Goal: Transaction & Acquisition: Purchase product/service

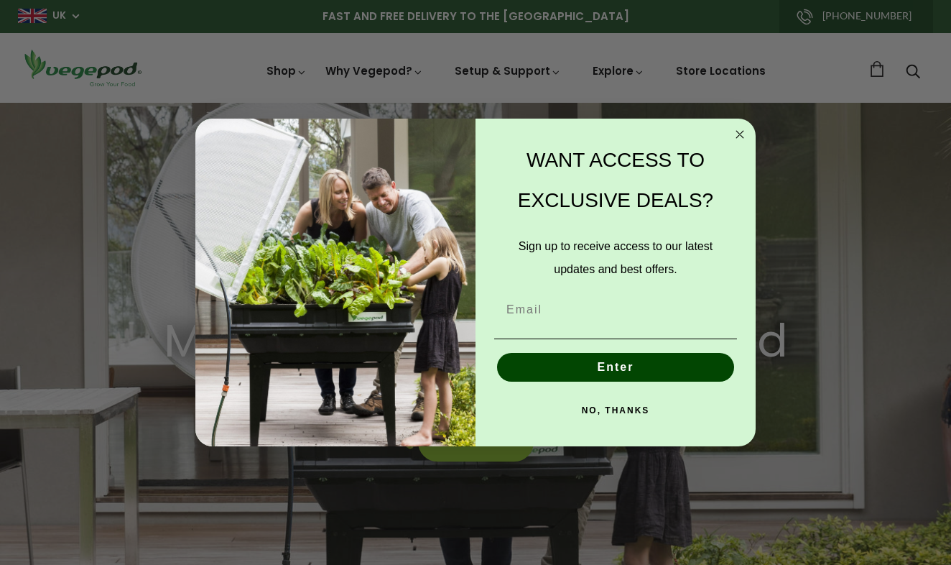
scroll to position [0, 226]
type input "mariegallag@yahoo.com"
click at [581, 367] on button "Enter" at bounding box center [615, 367] width 237 height 29
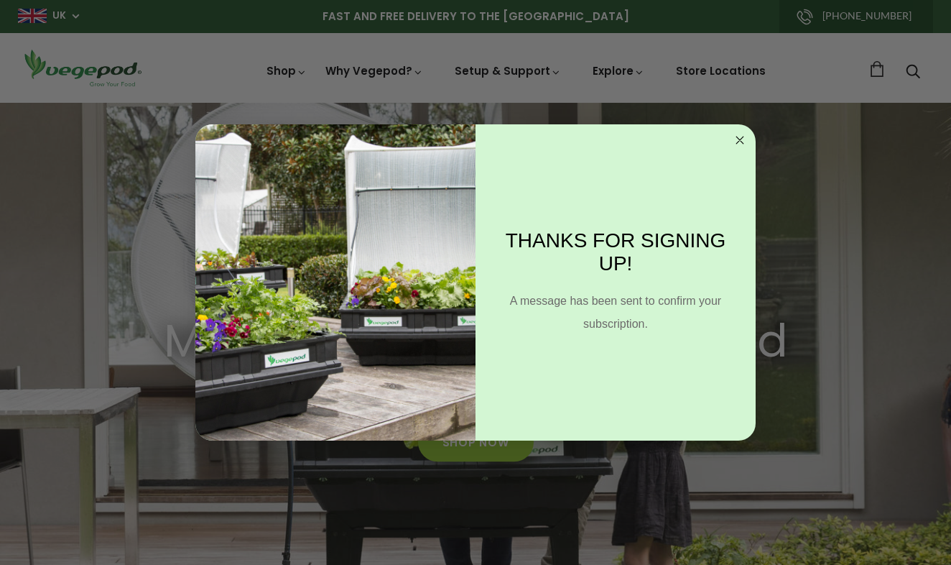
click at [738, 138] on circle "Close dialog" at bounding box center [740, 140] width 17 height 17
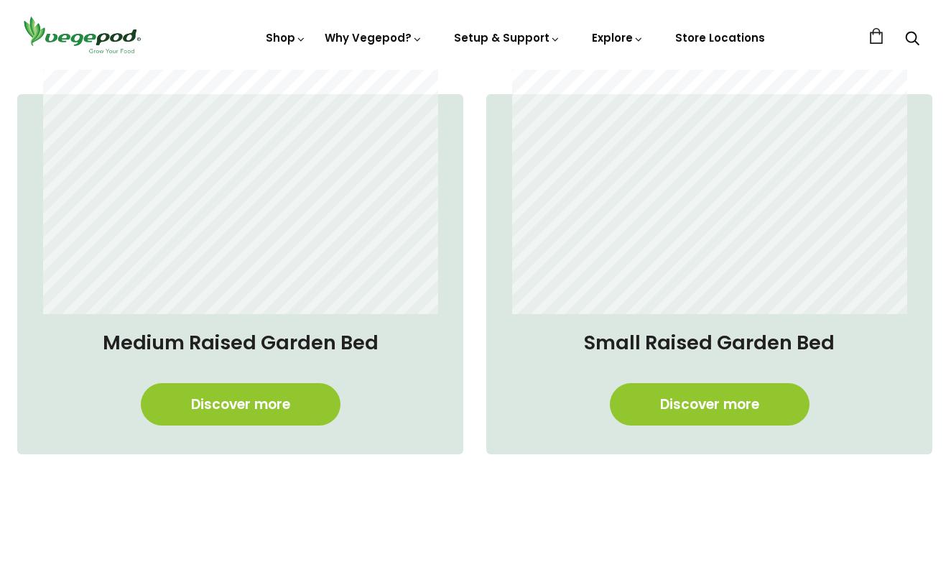
scroll to position [1085, 0]
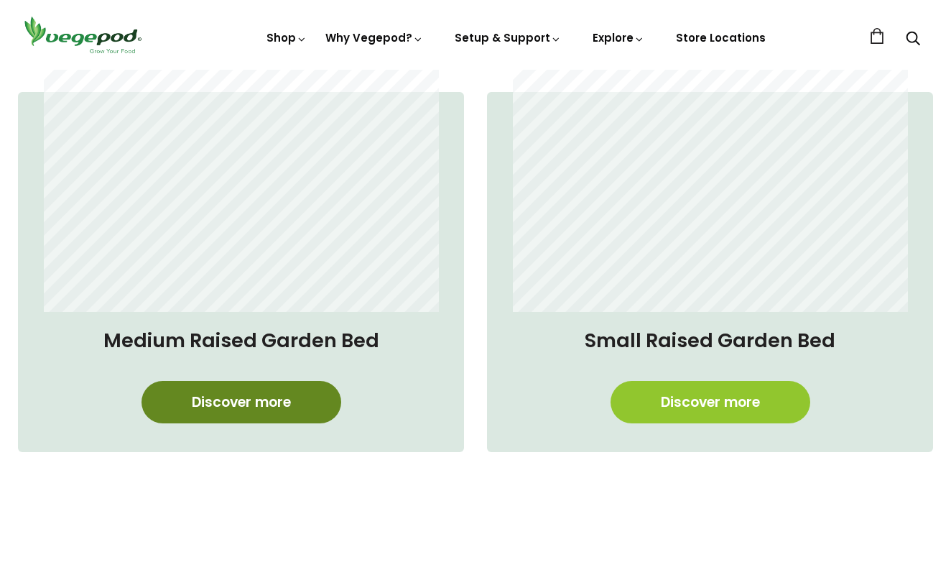
click at [289, 404] on link "Discover more" at bounding box center [242, 402] width 200 height 42
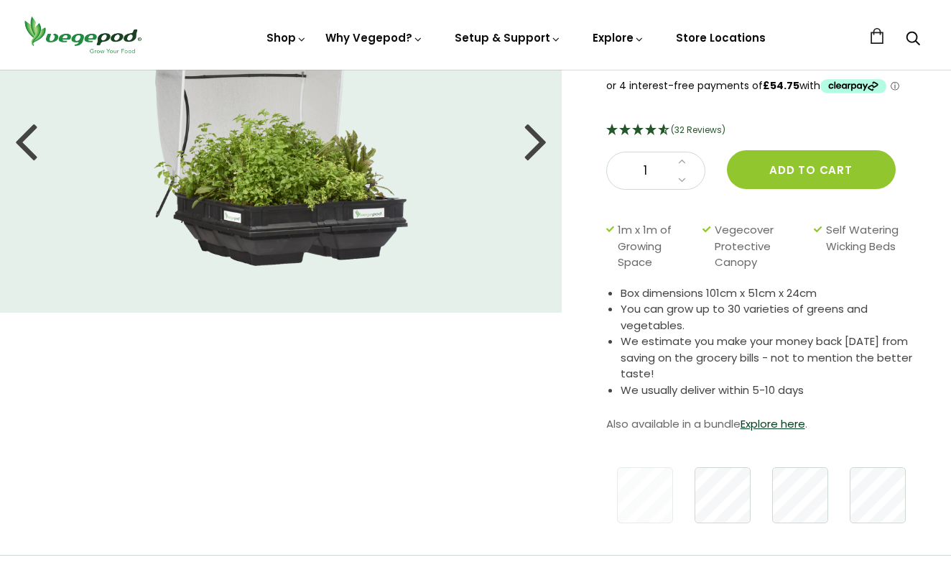
scroll to position [136, 0]
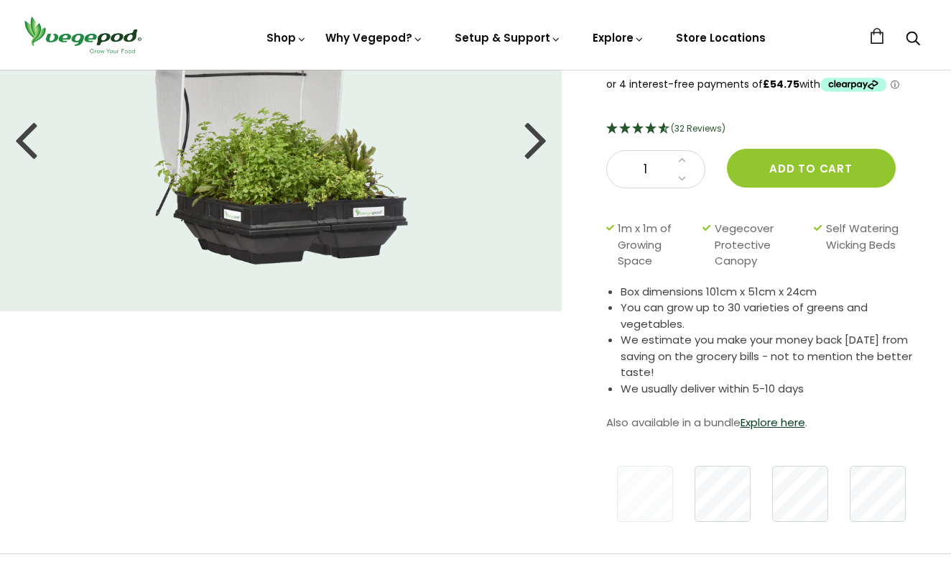
click at [33, 152] on div at bounding box center [25, 138] width 23 height 65
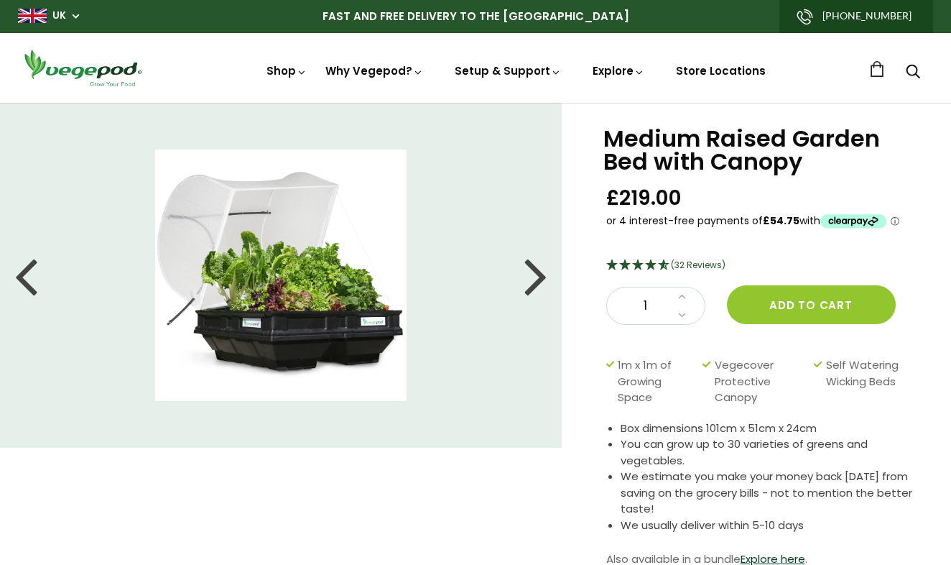
scroll to position [0, 0]
click at [71, 73] on img at bounding box center [82, 67] width 129 height 41
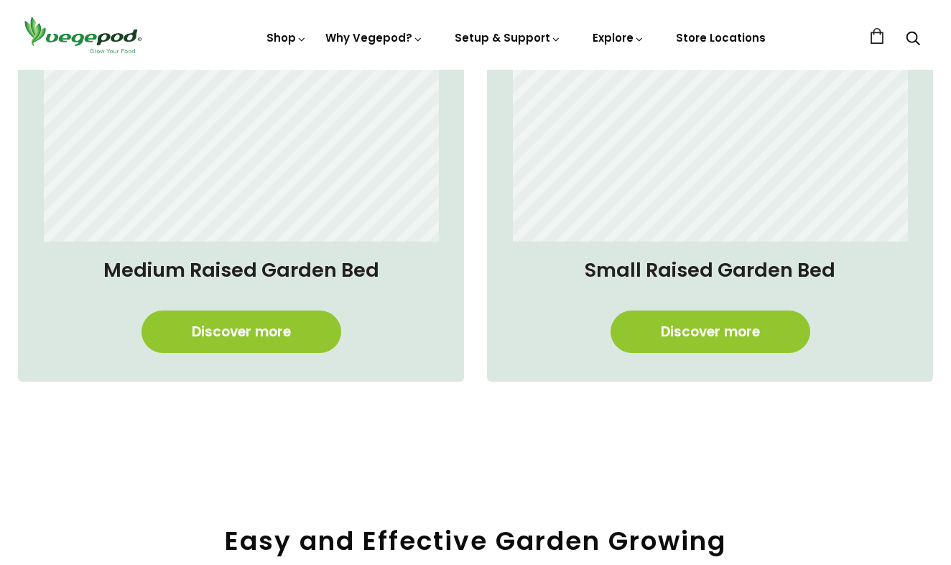
scroll to position [1157, 0]
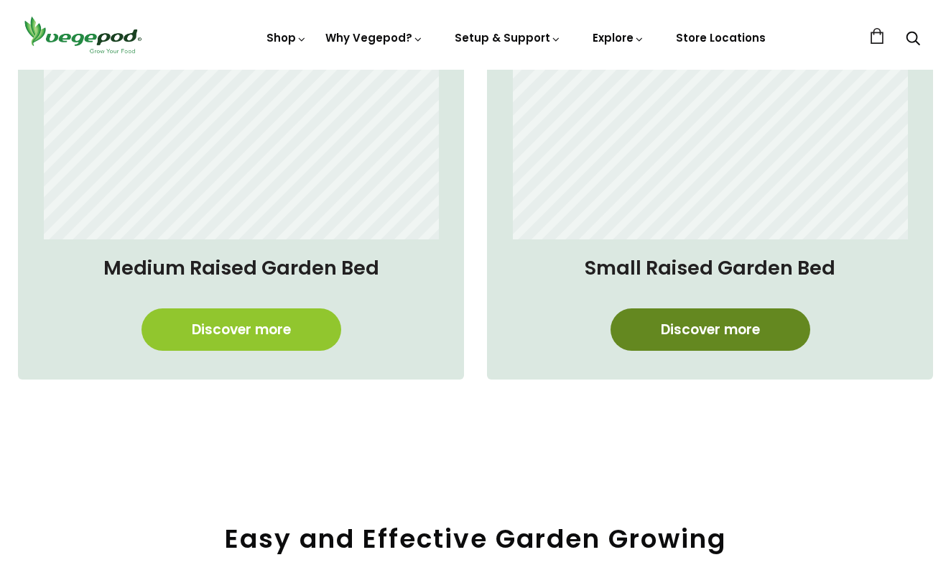
click at [709, 322] on link "Discover more" at bounding box center [711, 329] width 200 height 42
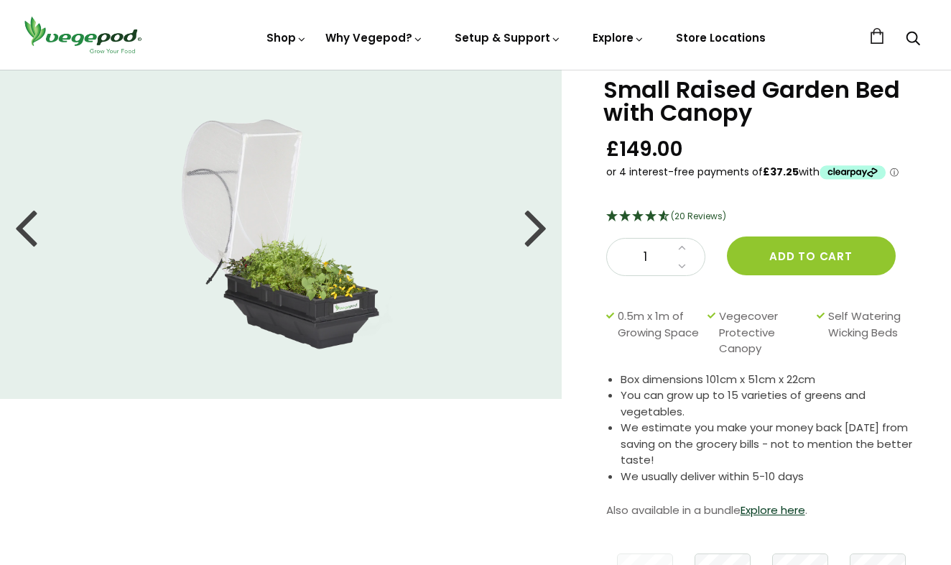
scroll to position [52, 0]
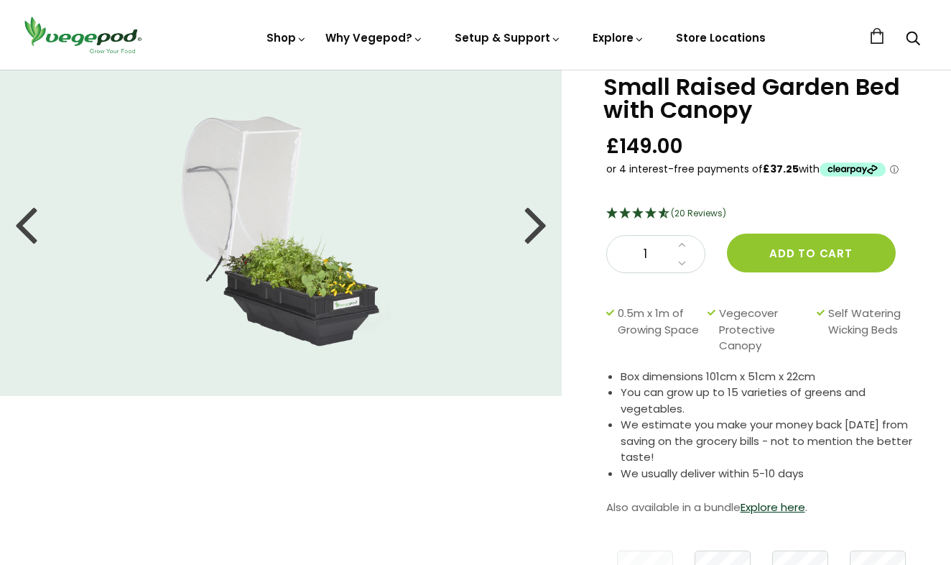
click at [535, 227] on div at bounding box center [535, 223] width 23 height 65
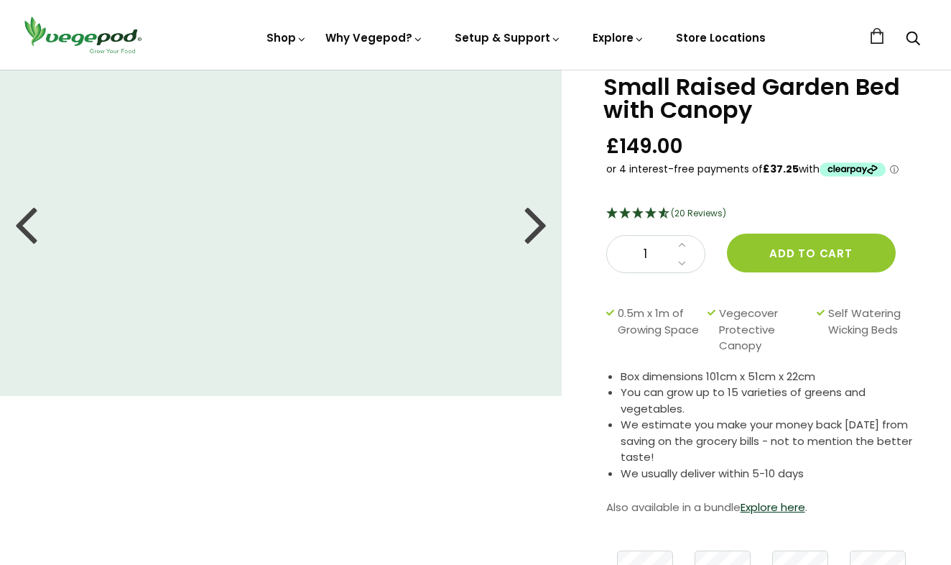
click at [538, 220] on div at bounding box center [535, 223] width 23 height 65
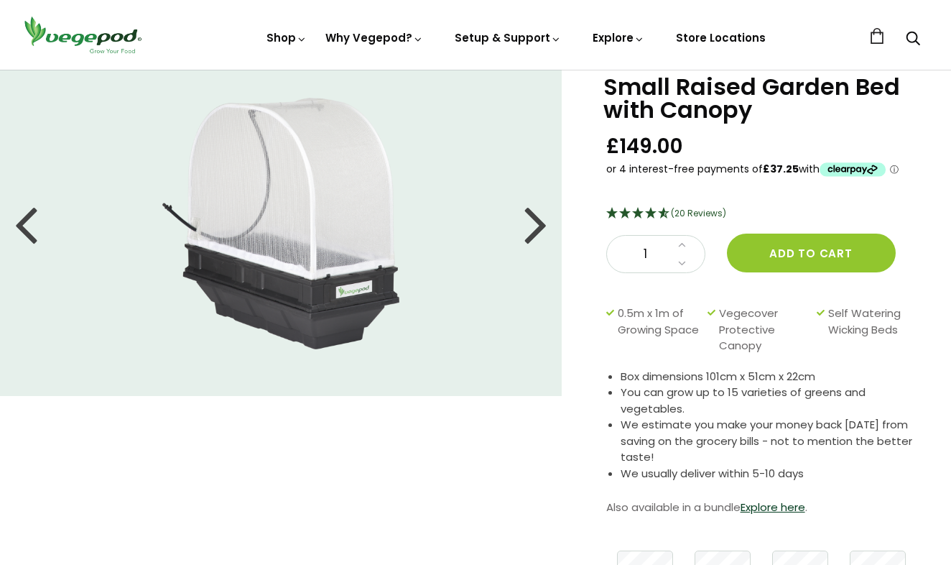
click at [536, 221] on div at bounding box center [535, 223] width 23 height 65
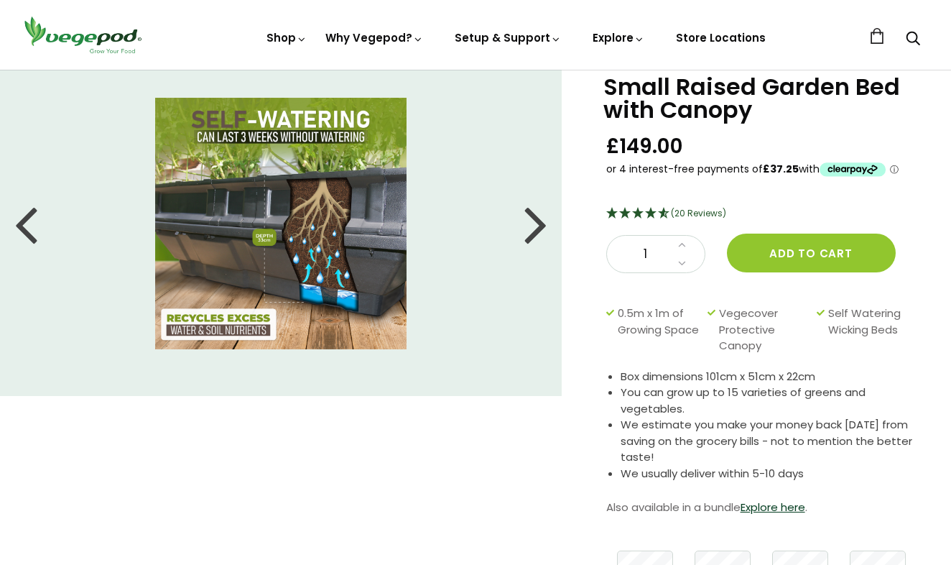
click at [536, 221] on div at bounding box center [535, 223] width 23 height 65
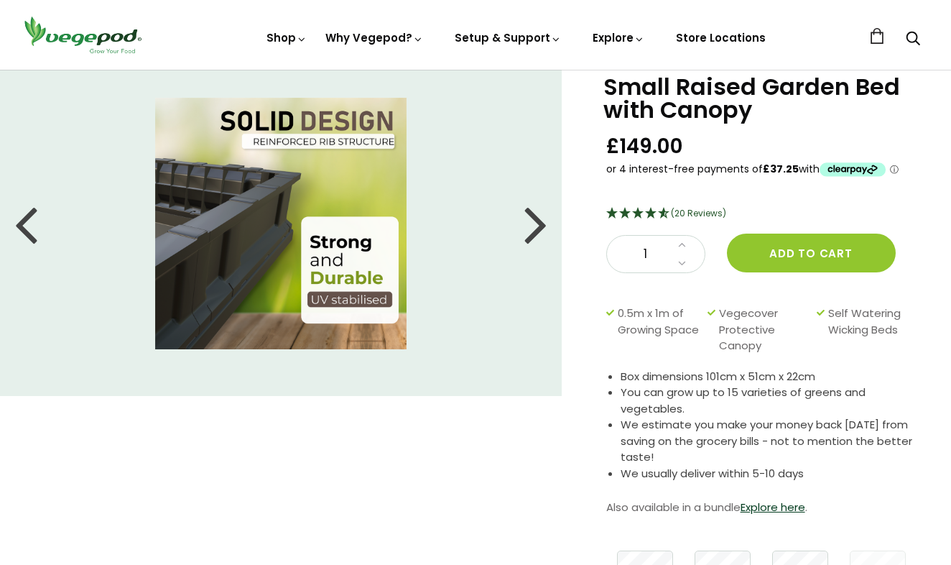
click at [536, 221] on div at bounding box center [535, 223] width 23 height 65
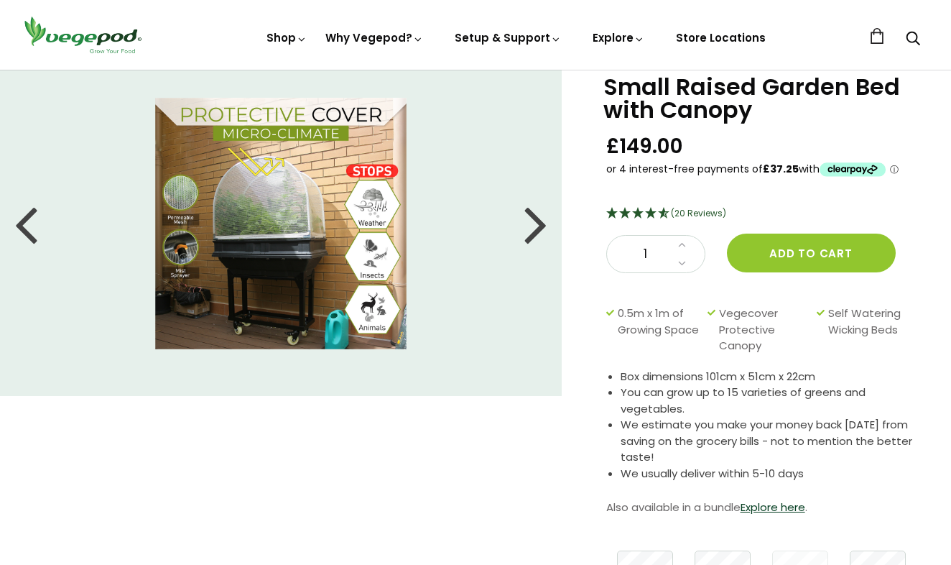
click at [536, 221] on div at bounding box center [535, 223] width 23 height 65
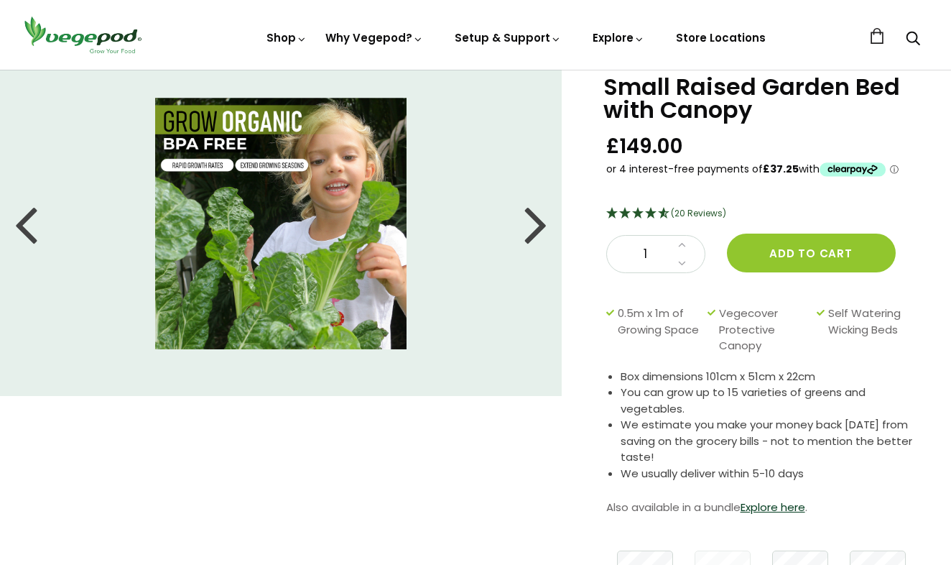
click at [536, 221] on div at bounding box center [535, 223] width 23 height 65
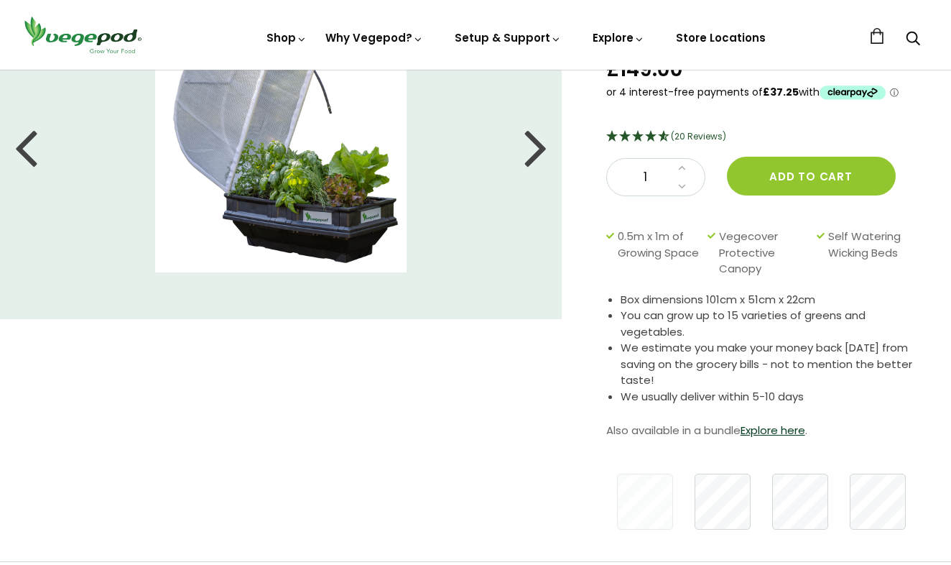
scroll to position [117, 0]
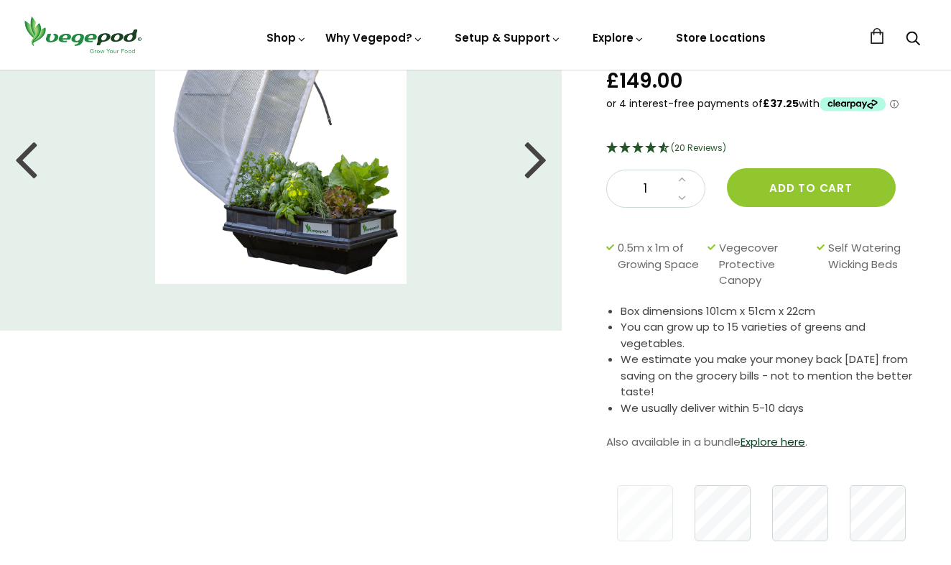
click at [535, 154] on div at bounding box center [535, 158] width 23 height 65
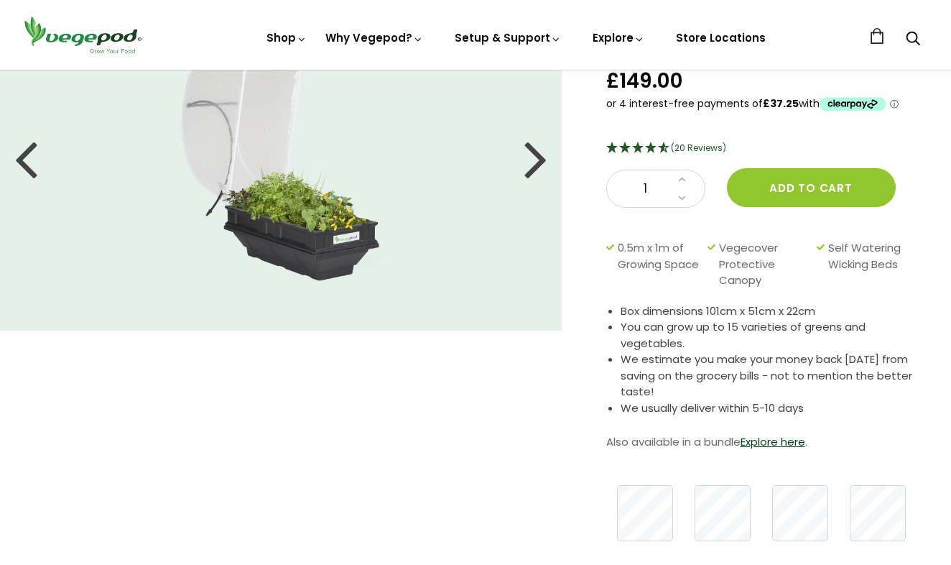
click at [535, 155] on div at bounding box center [535, 158] width 23 height 65
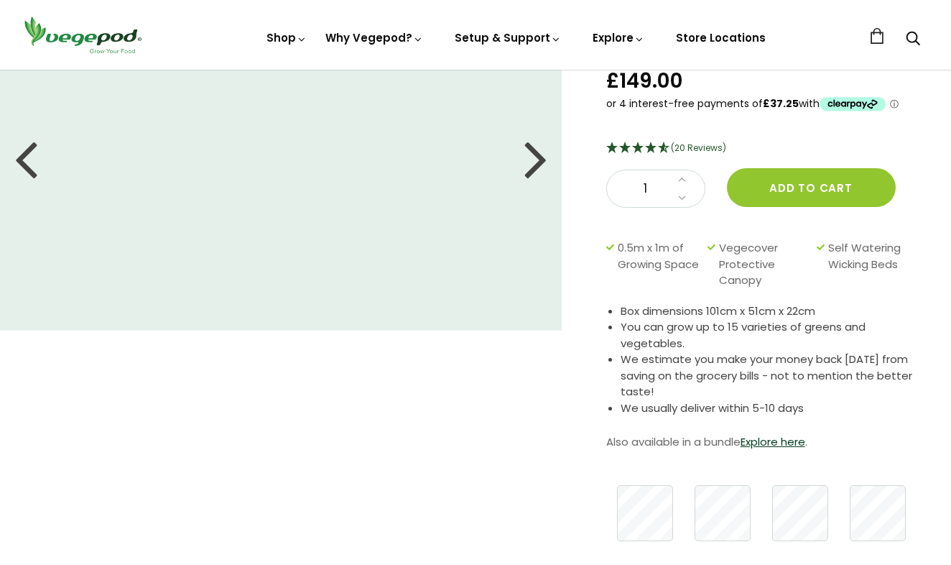
click at [535, 155] on div at bounding box center [535, 158] width 23 height 65
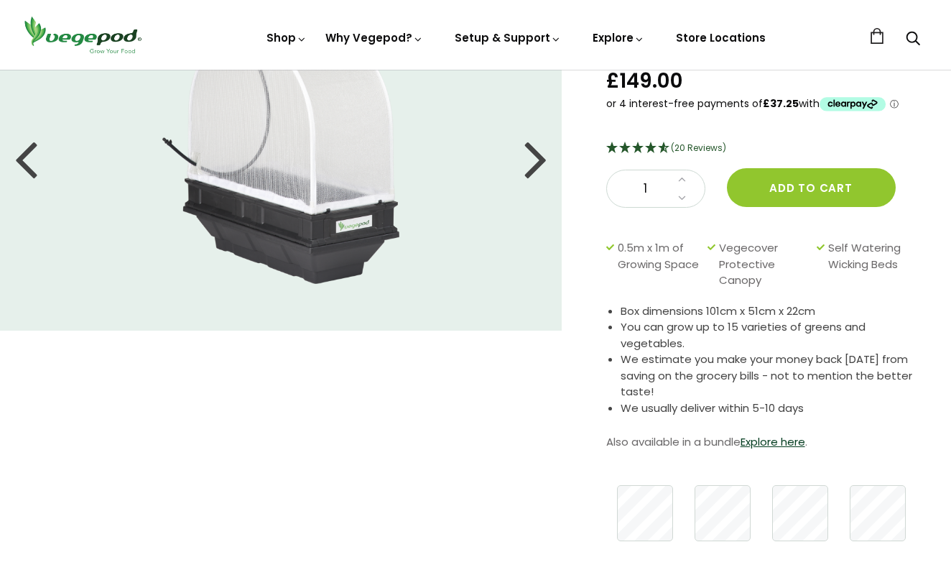
click at [535, 155] on div at bounding box center [535, 158] width 23 height 65
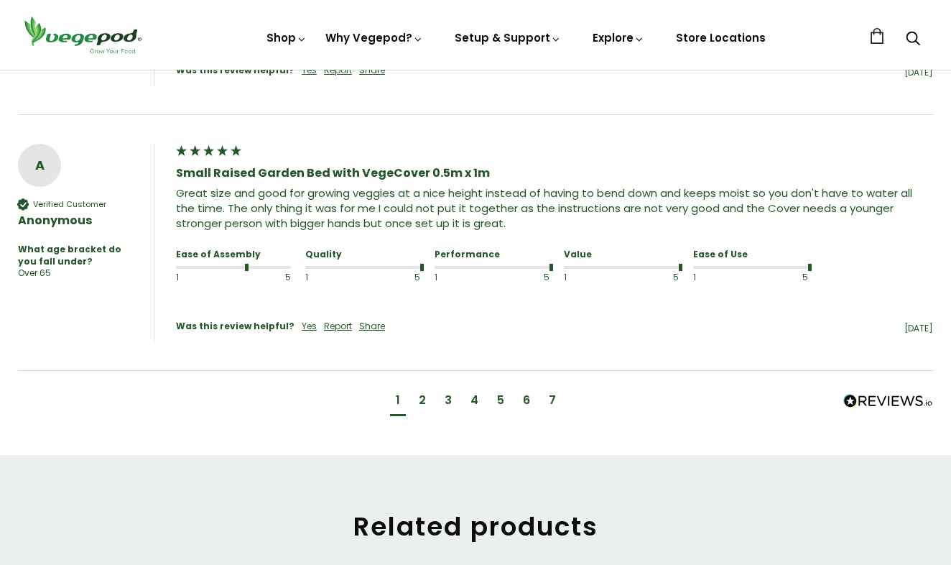
scroll to position [1618, 0]
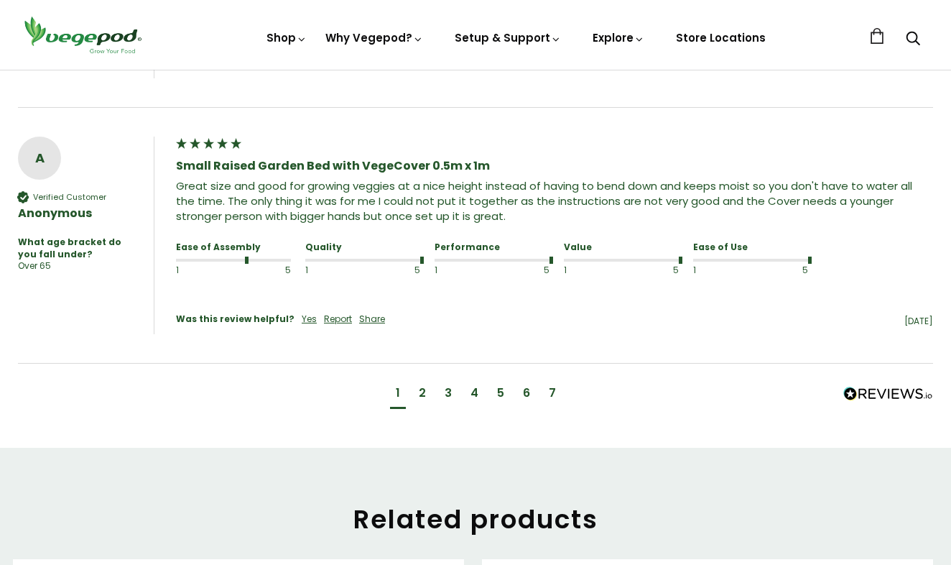
click at [422, 385] on div "2" at bounding box center [422, 393] width 7 height 16
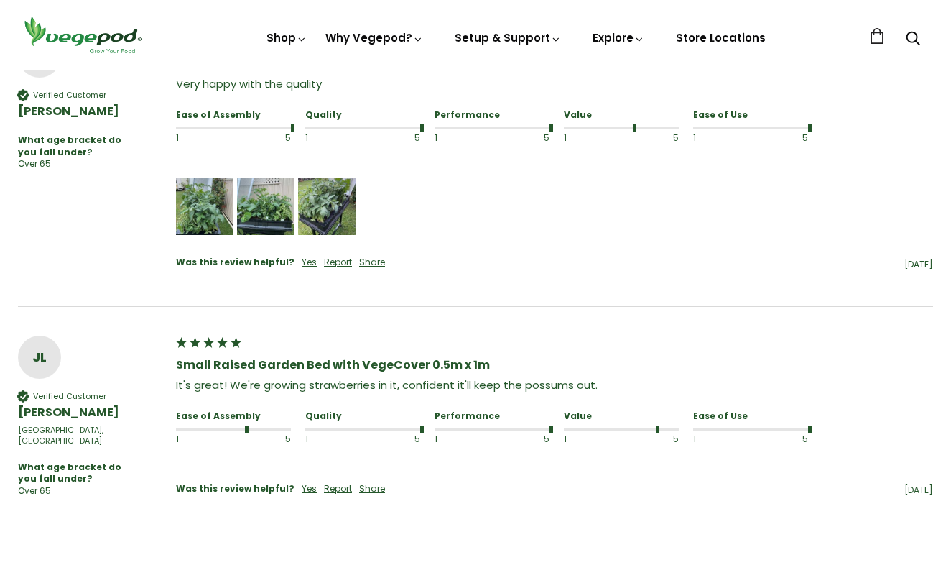
scroll to position [1215, 0]
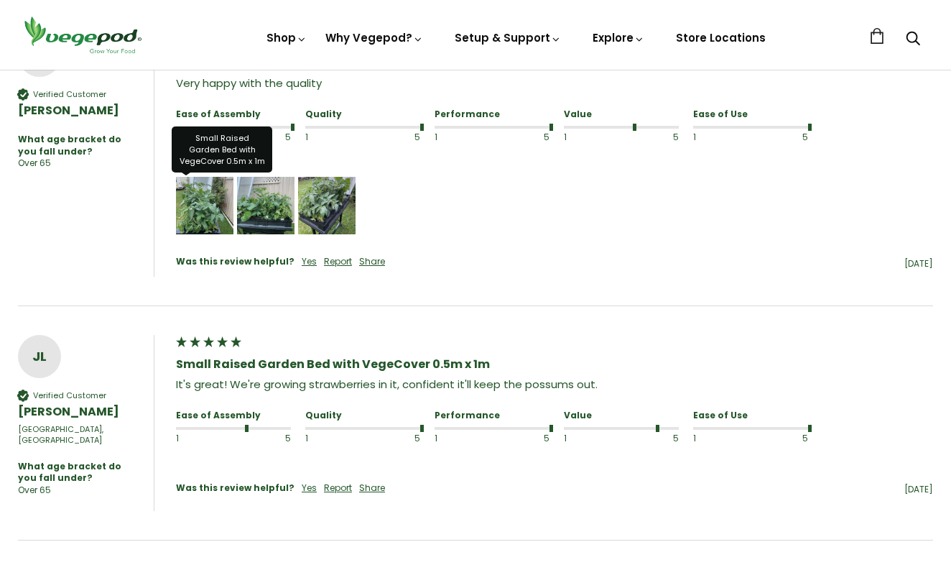
click at [201, 218] on img "Media uploaded by this customer." at bounding box center [204, 205] width 57 height 57
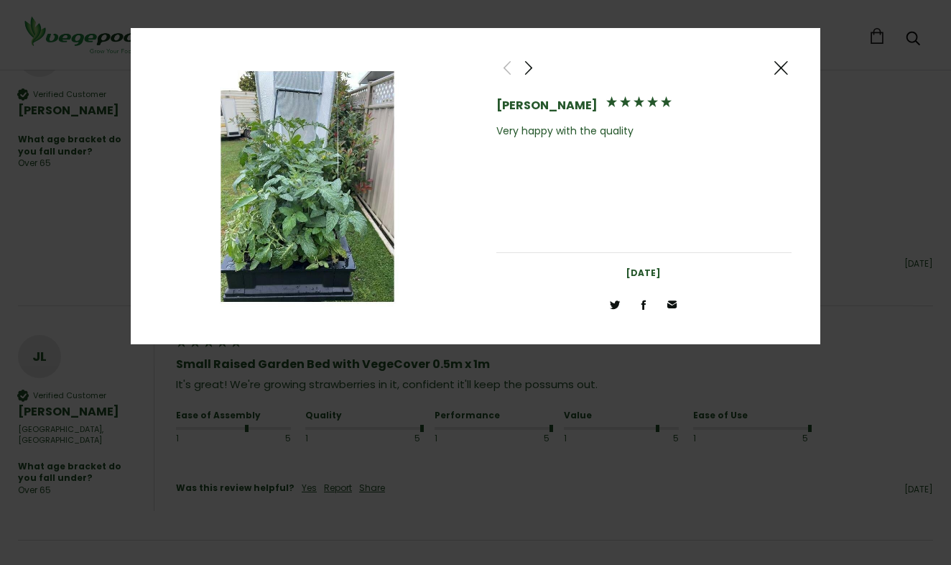
click at [534, 64] on span at bounding box center [528, 68] width 17 height 18
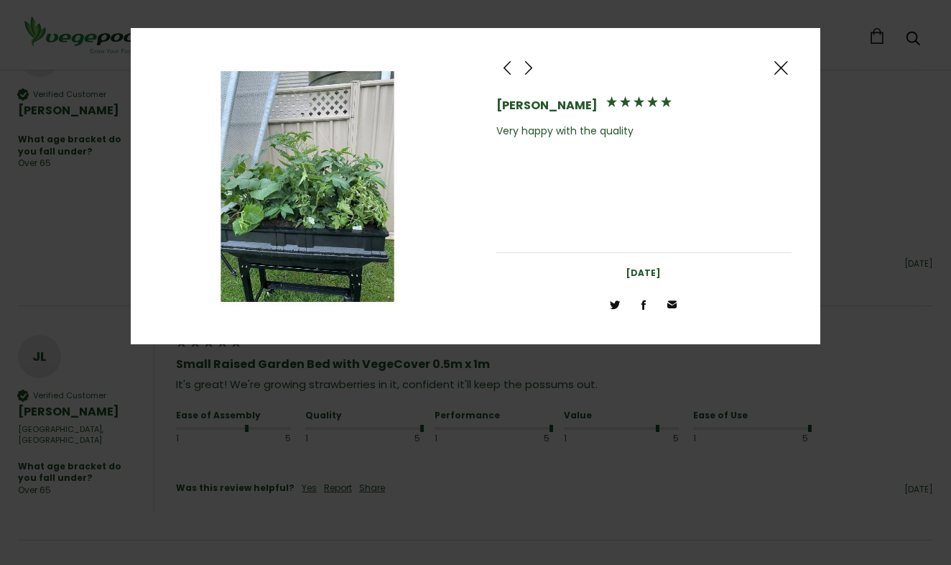
click at [534, 64] on span at bounding box center [528, 68] width 17 height 18
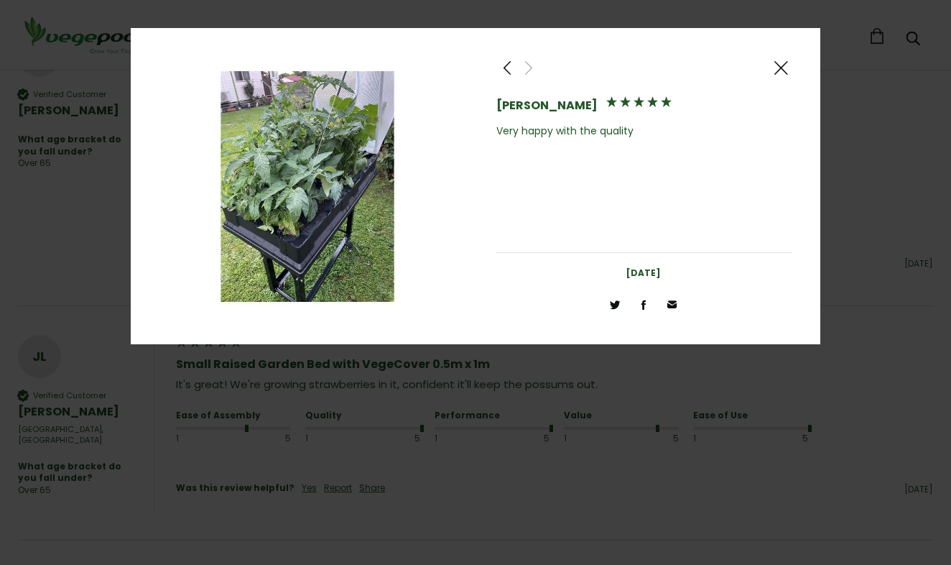
click at [534, 65] on span at bounding box center [528, 68] width 17 height 18
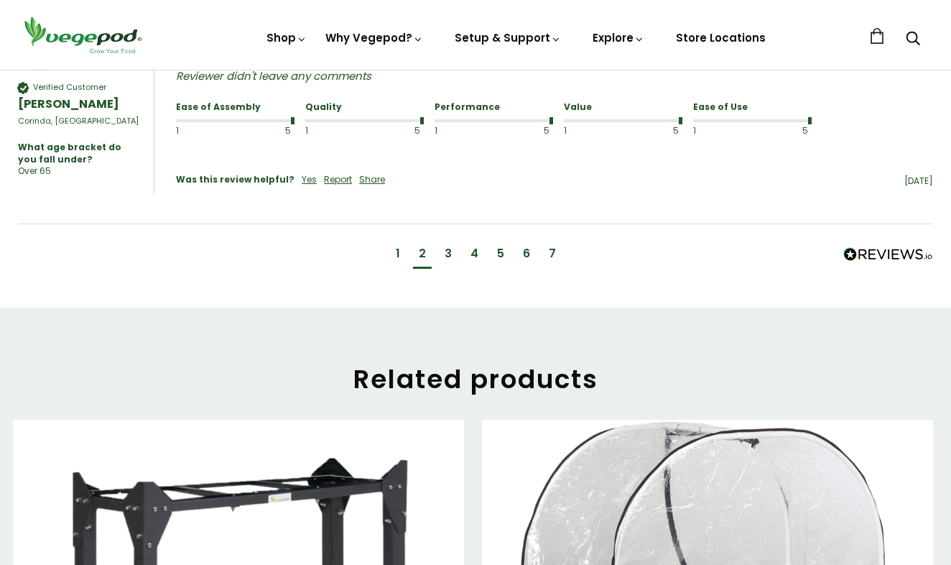
scroll to position [1758, 0]
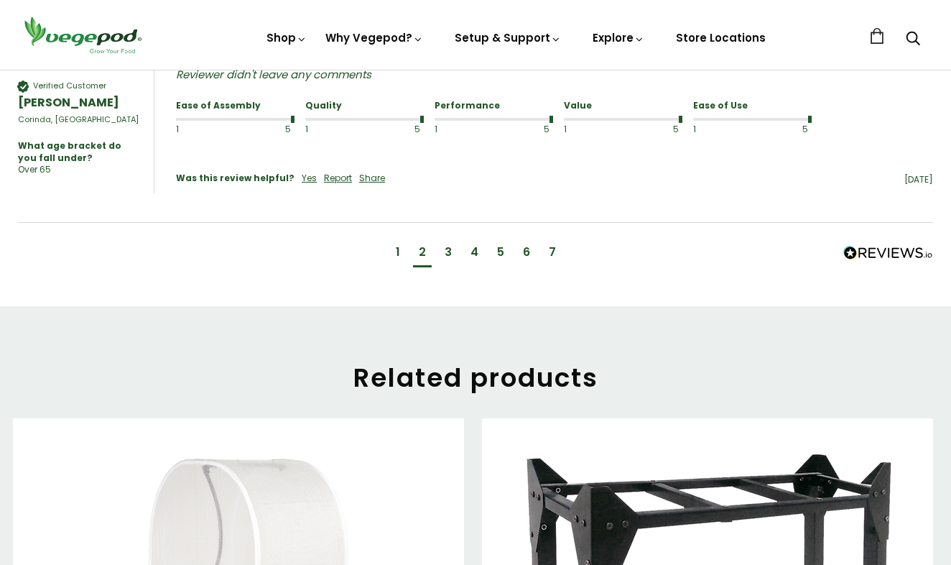
click at [450, 244] on div "3" at bounding box center [448, 252] width 7 height 16
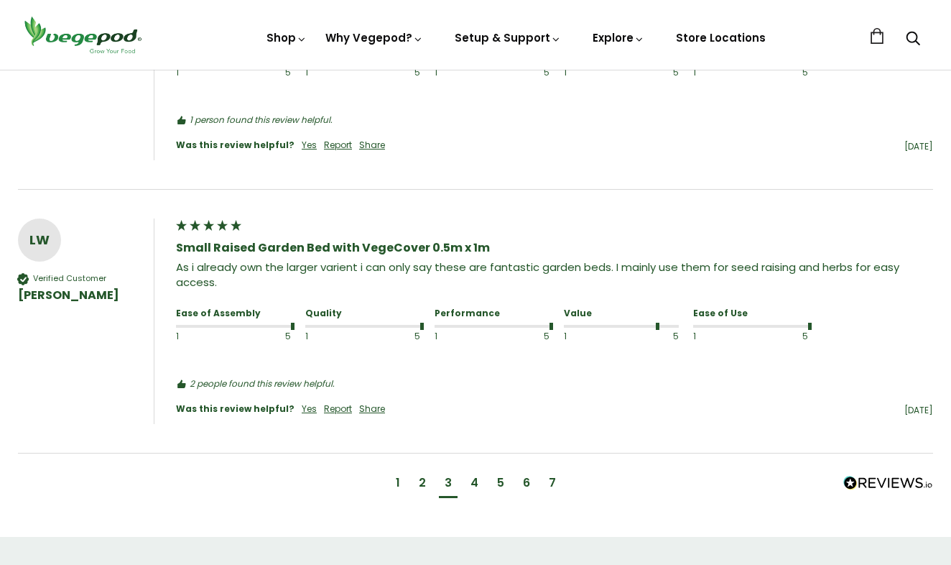
scroll to position [1610, 0]
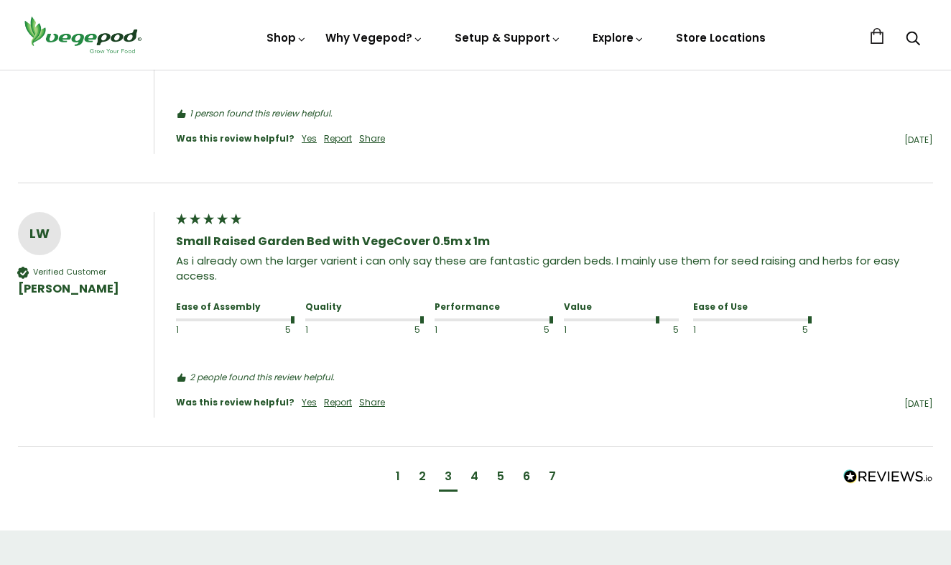
click at [473, 470] on div "4" at bounding box center [474, 476] width 8 height 16
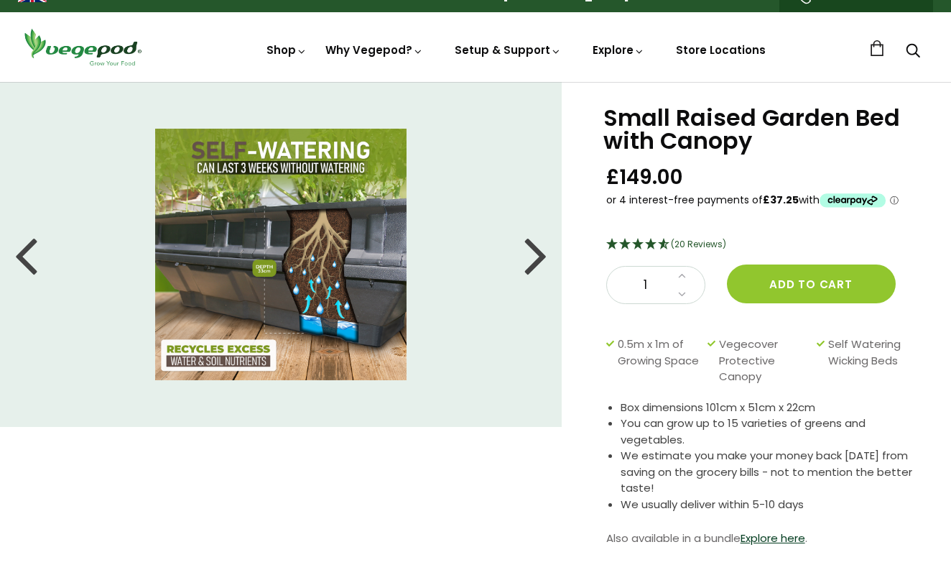
scroll to position [24, 0]
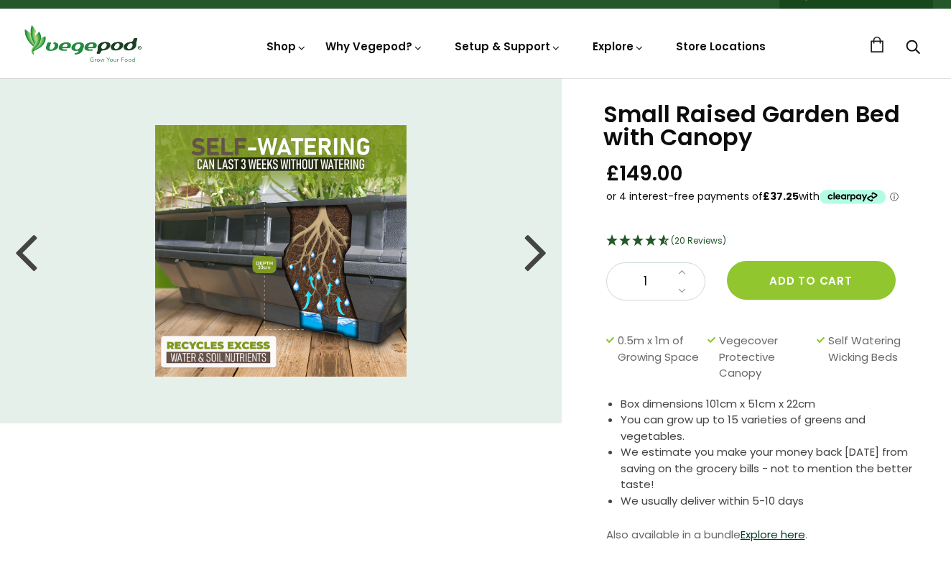
click at [662, 238] on icon "4.75 Stars - 20 Reviews" at bounding box center [664, 239] width 13 height 11
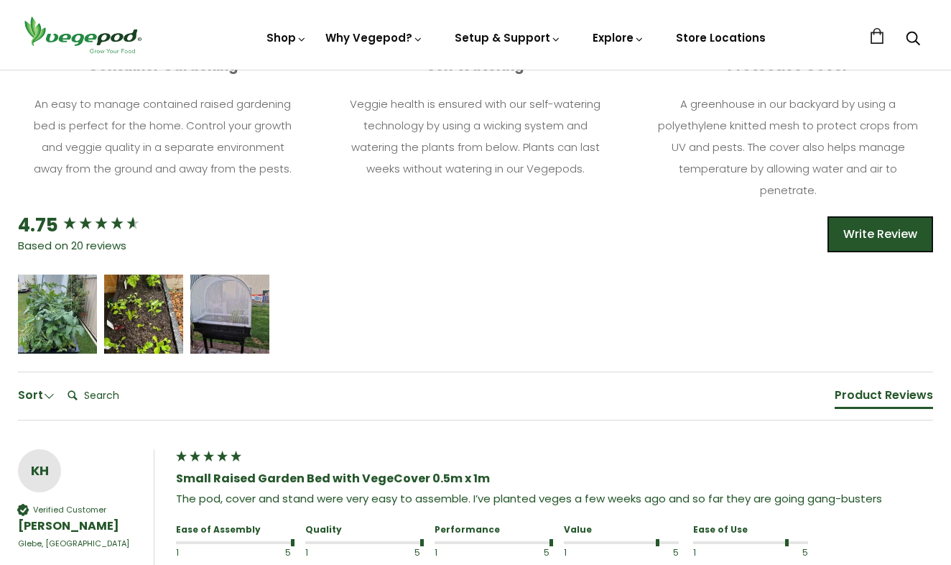
scroll to position [826, 0]
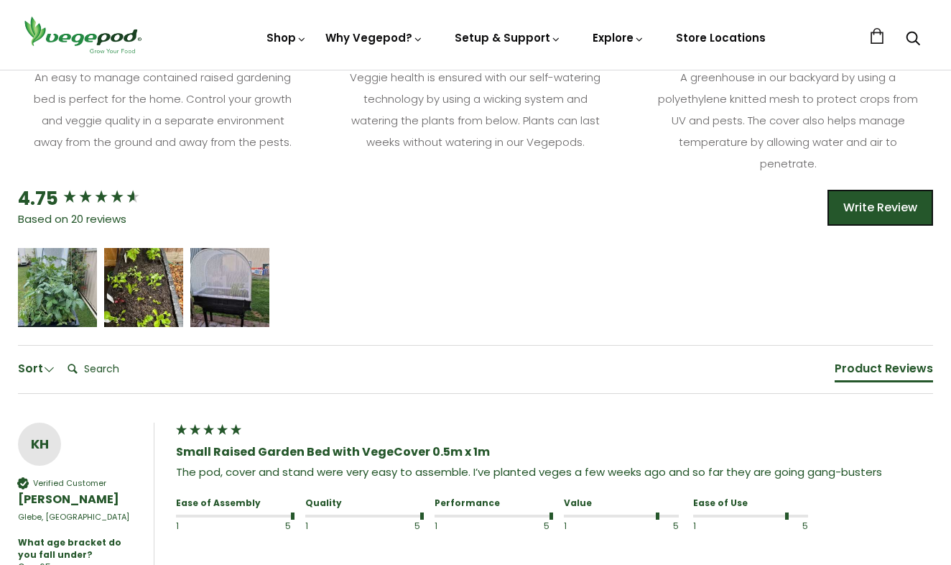
click at [47, 370] on span at bounding box center [48, 368] width 11 height 11
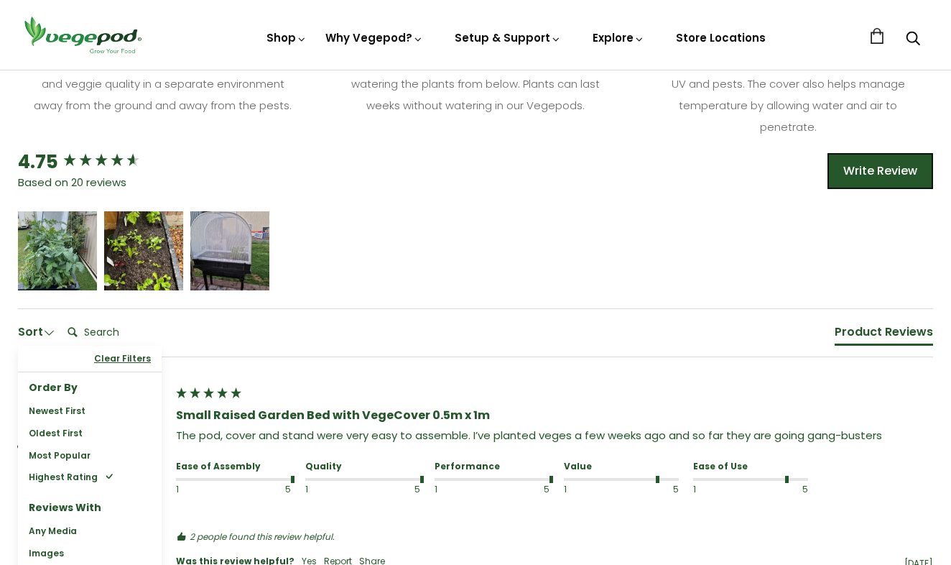
scroll to position [0, 0]
click at [105, 472] on span at bounding box center [109, 476] width 9 height 9
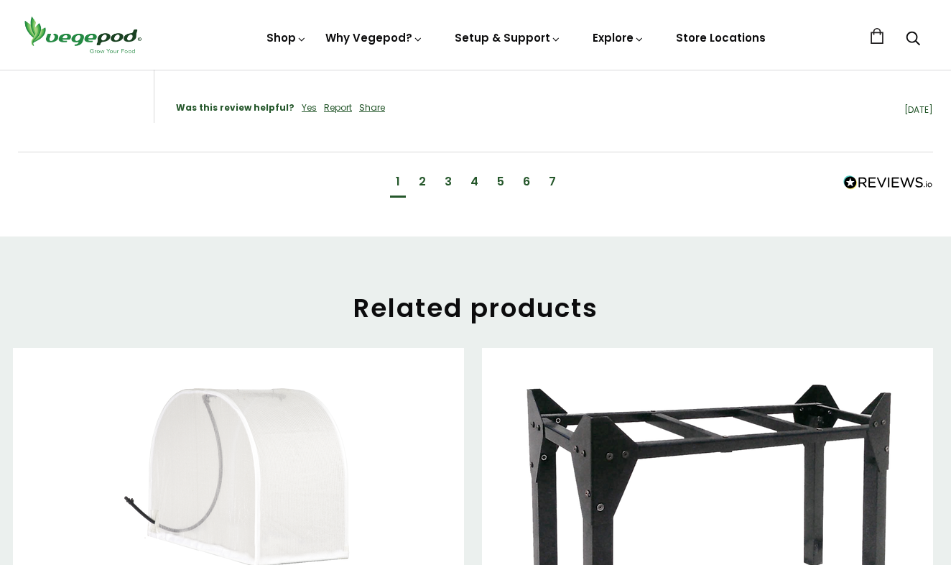
scroll to position [1840, 0]
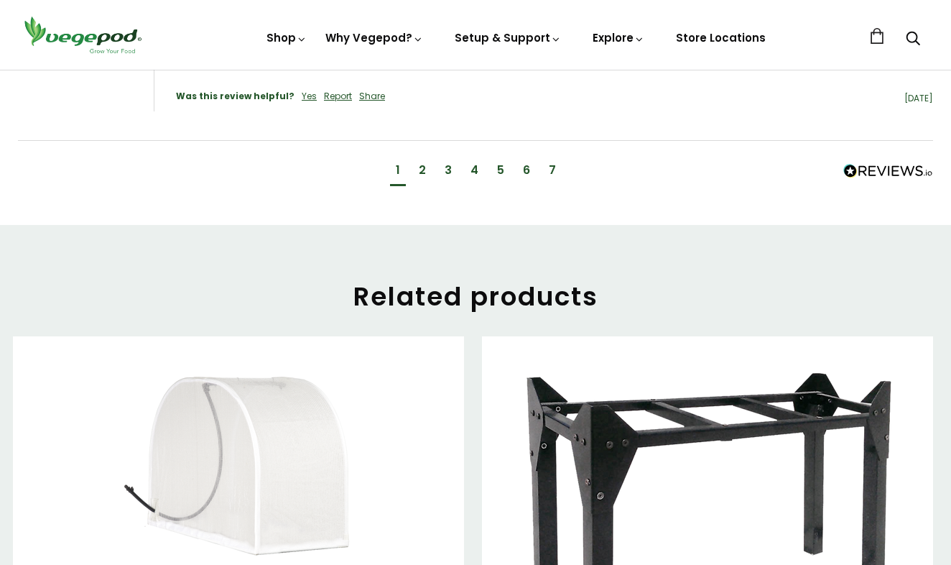
click at [549, 162] on div "7" at bounding box center [552, 170] width 7 height 16
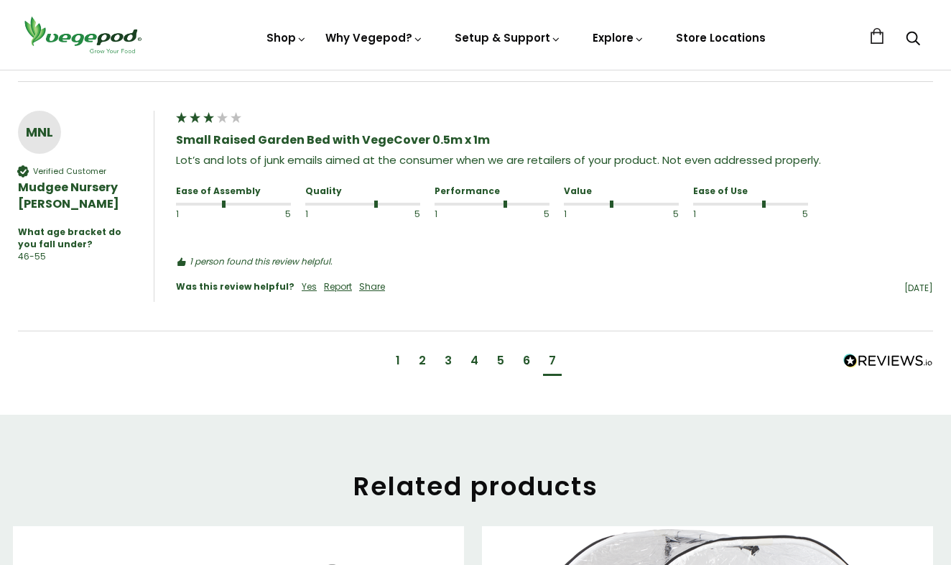
scroll to position [1373, 0]
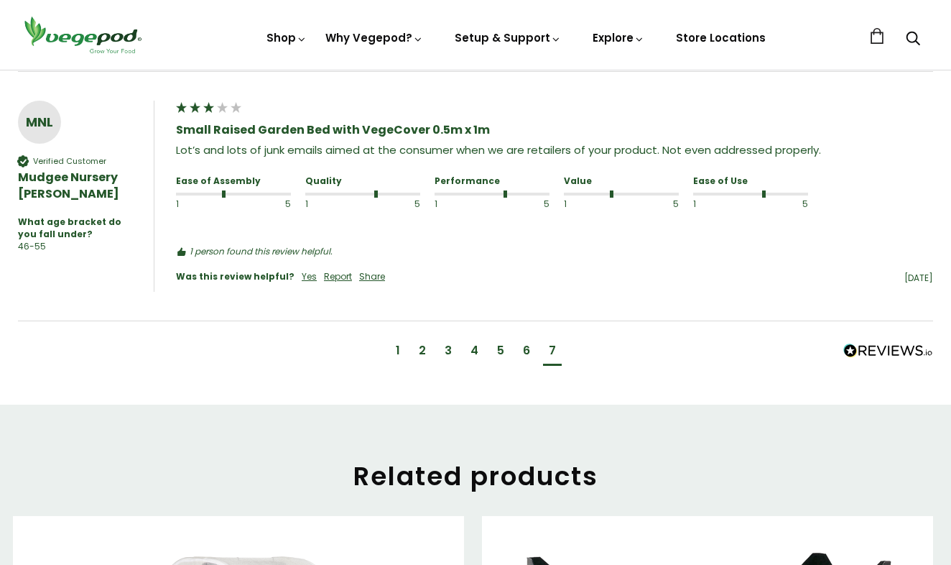
click at [550, 343] on div "7" at bounding box center [552, 351] width 7 height 16
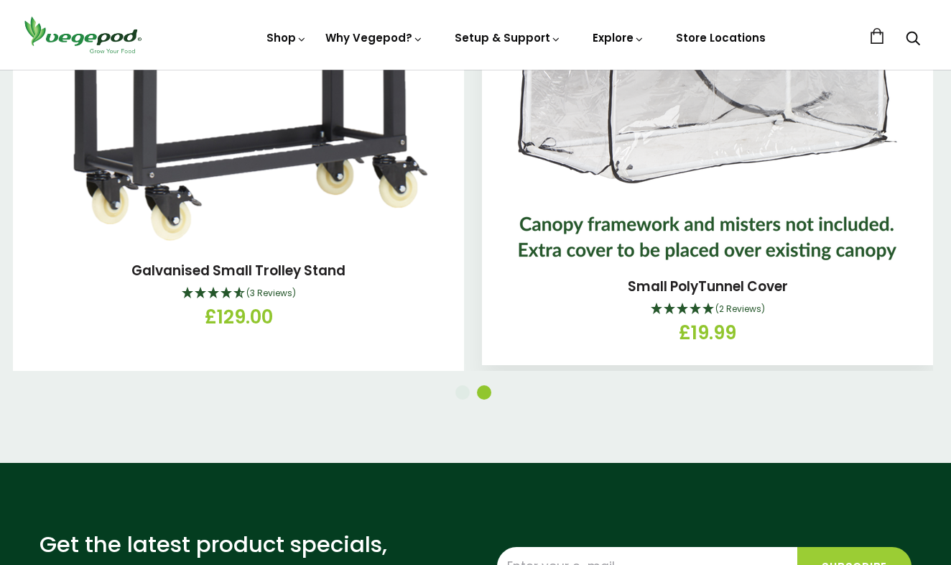
scroll to position [1972, 0]
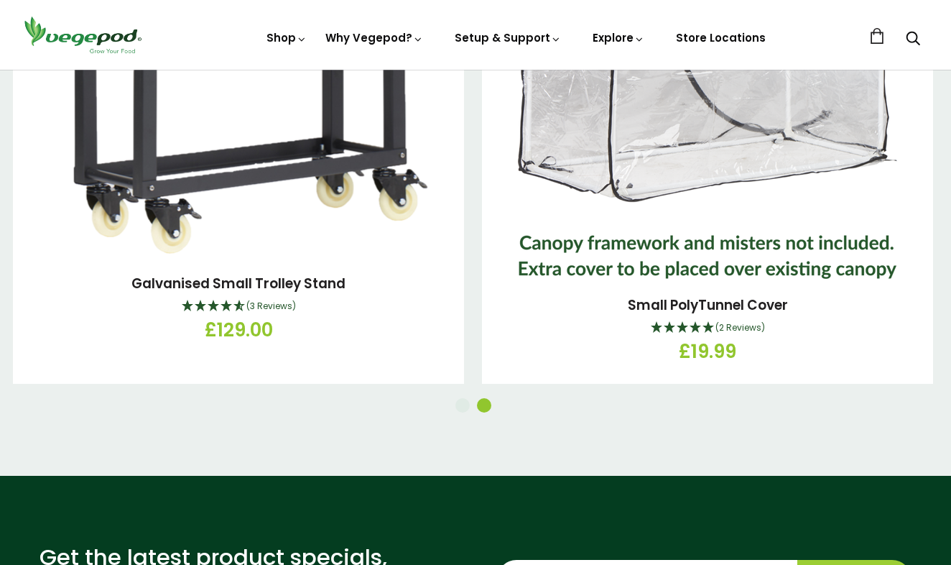
click at [465, 398] on button "1" at bounding box center [462, 405] width 14 height 14
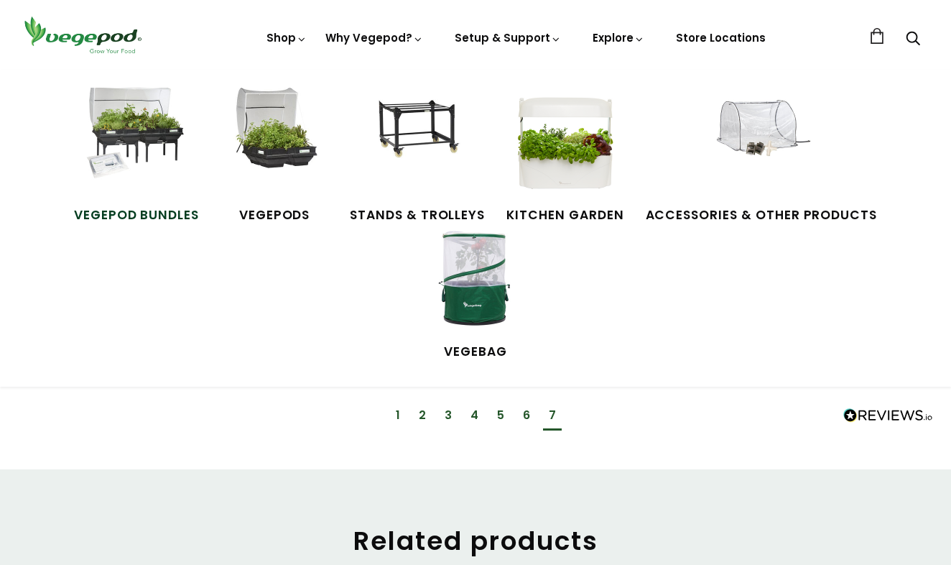
scroll to position [1309, 1]
click at [99, 137] on img at bounding box center [137, 142] width 108 height 108
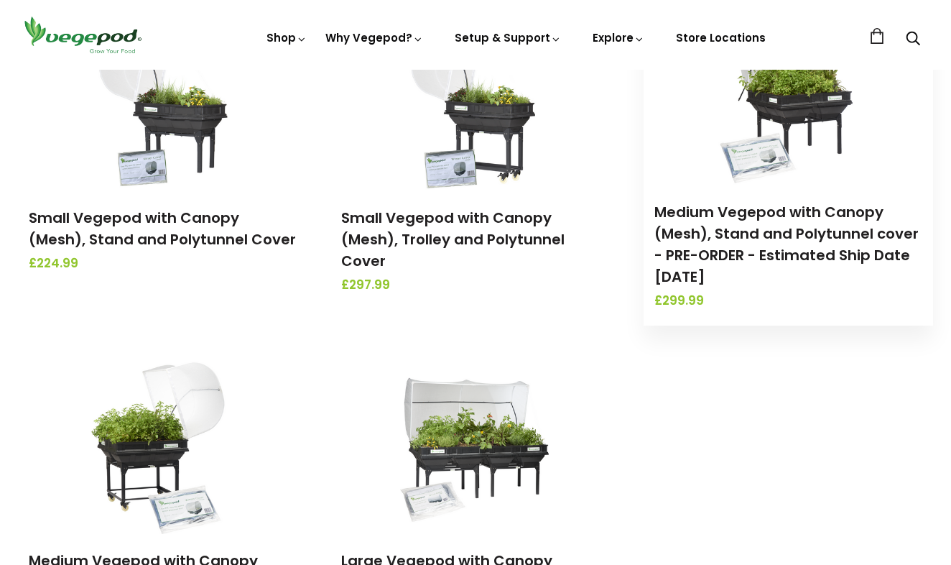
scroll to position [264, 0]
